Goal: Complete application form: Complete application form

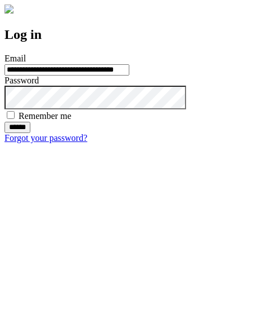
type input "**********"
click at [30, 133] on input "******" at bounding box center [18, 127] width 26 height 11
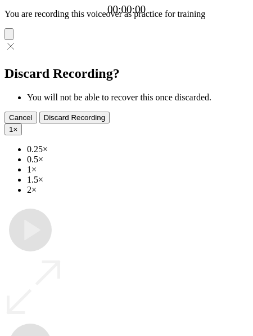
type input "**********"
